Goal: Task Accomplishment & Management: Use online tool/utility

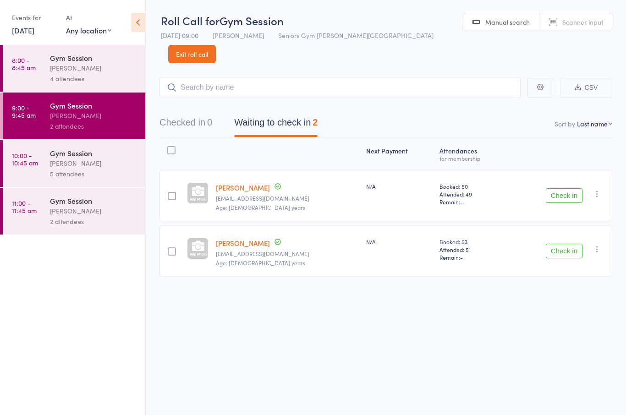
click at [125, 168] on div "[PERSON_NAME]" at bounding box center [94, 163] width 88 height 11
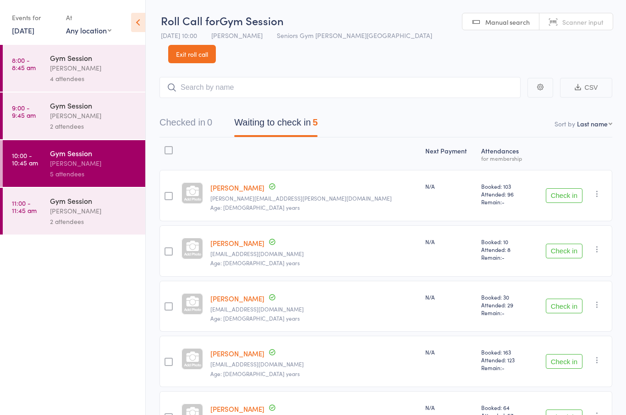
click at [66, 125] on div "2 attendees" at bounding box center [94, 126] width 88 height 11
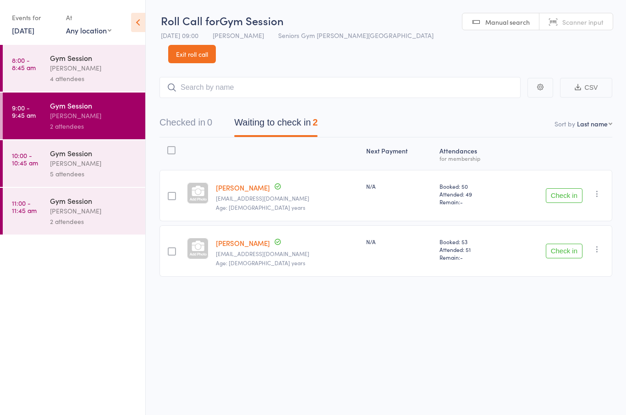
click at [560, 188] on button "Check in" at bounding box center [564, 195] width 37 height 15
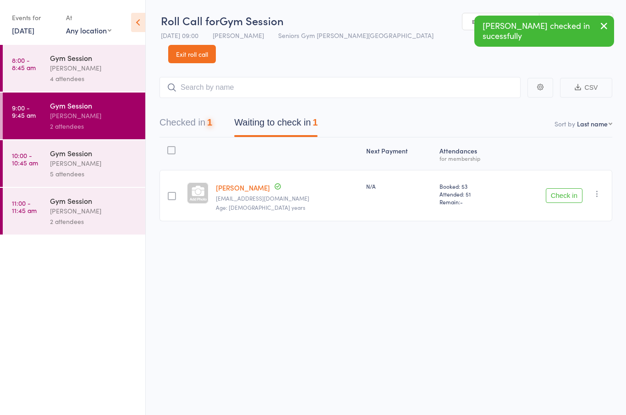
click at [572, 188] on button "Check in" at bounding box center [564, 195] width 37 height 15
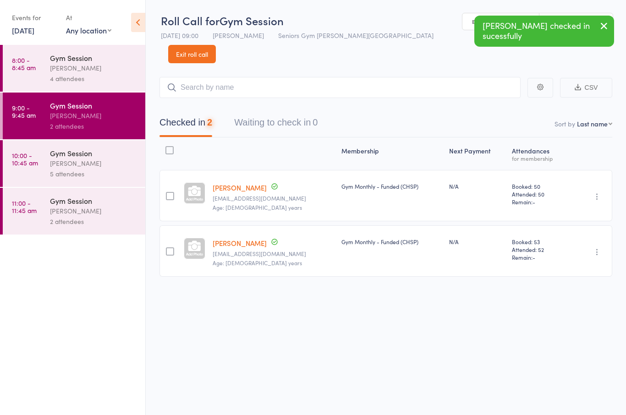
click at [48, 170] on link "10:00 - 10:45 am Gym Session [PERSON_NAME] 5 attendees" at bounding box center [74, 163] width 143 height 47
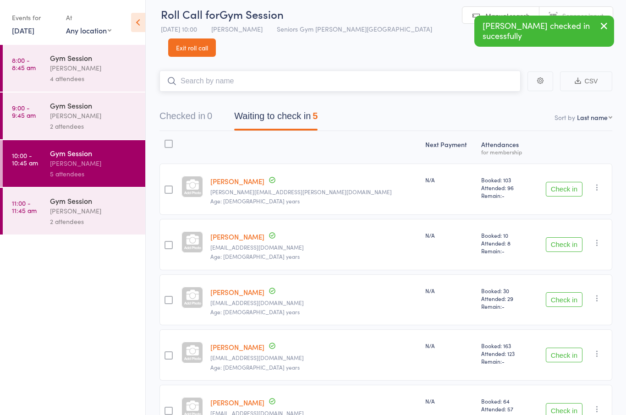
scroll to position [20, 0]
